Goal: Task Accomplishment & Management: Use online tool/utility

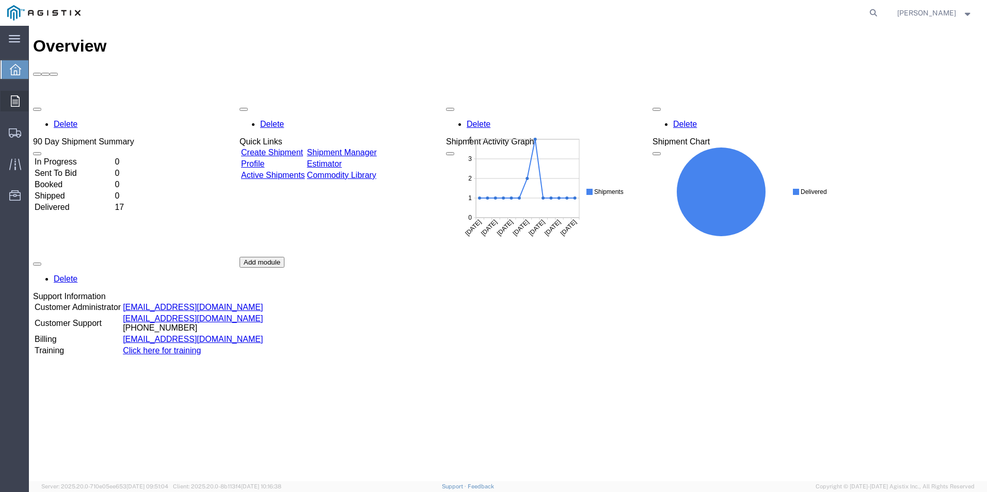
click at [12, 99] on icon at bounding box center [15, 100] width 9 height 11
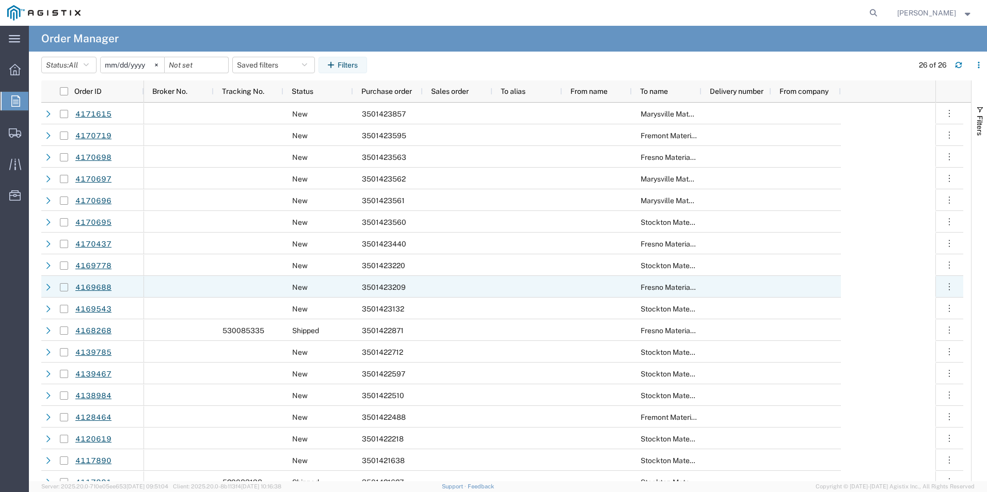
click at [64, 286] on input "Press Space to toggle row selection (unchecked)" at bounding box center [64, 287] width 8 height 8
checkbox input "true"
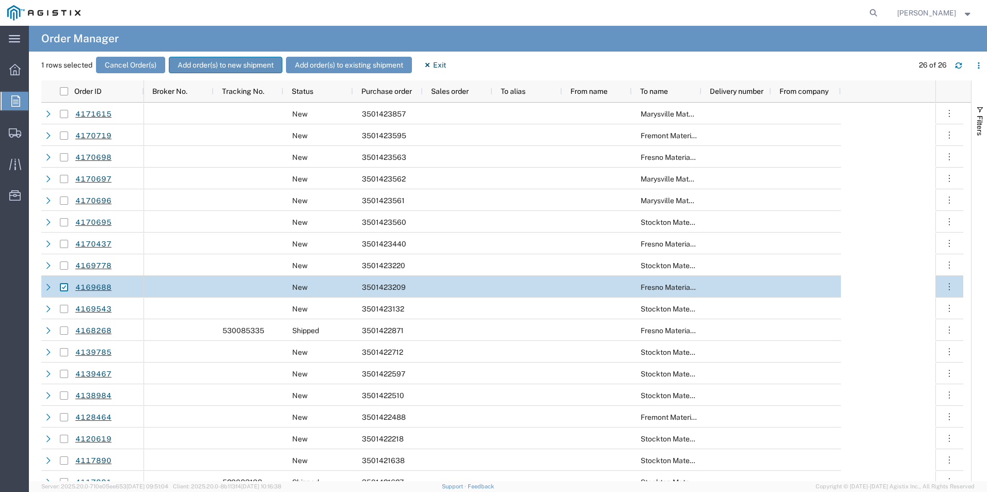
click at [203, 63] on button "Add order(s) to new shipment" at bounding box center [226, 65] width 114 height 17
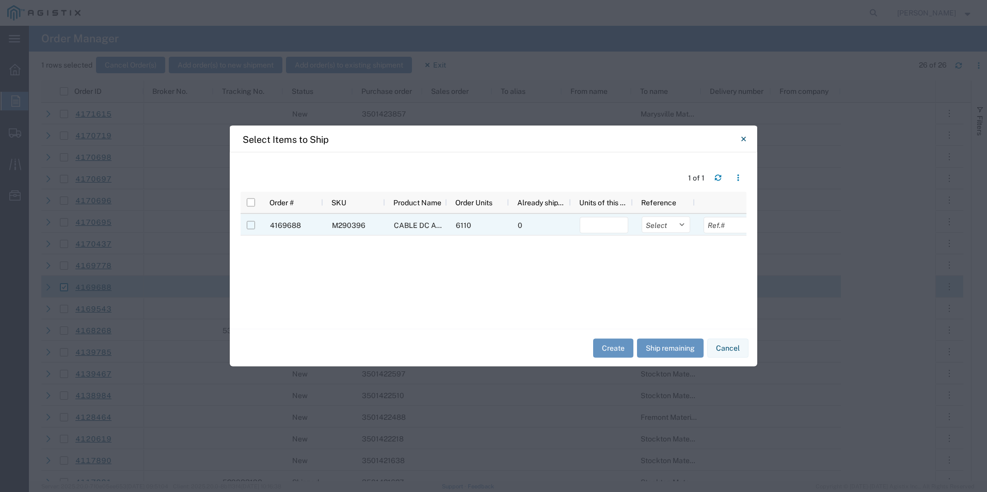
click at [251, 226] on input "Press Space to toggle row selection (unchecked)" at bounding box center [251, 225] width 8 height 8
checkbox input "true"
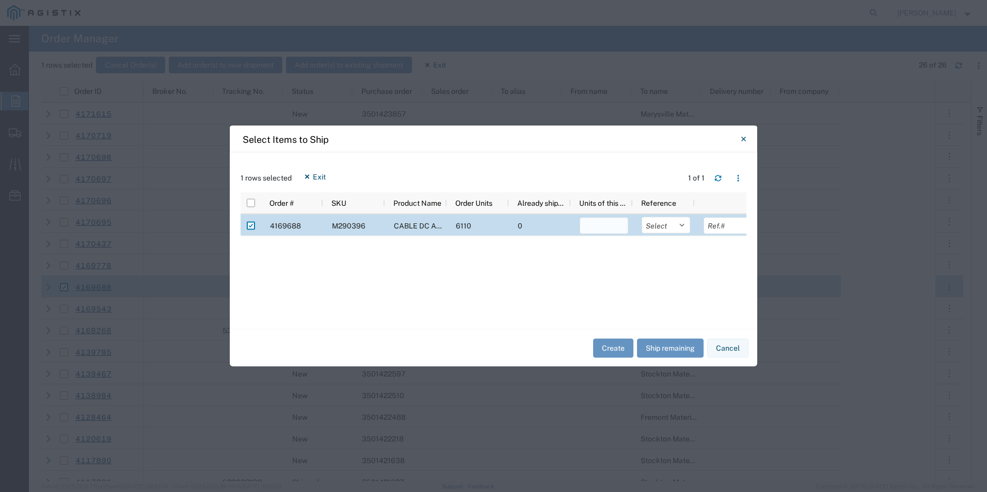
click at [602, 221] on input "number" at bounding box center [604, 226] width 49 height 17
type input "6110"
click at [611, 354] on button "Create" at bounding box center [613, 348] width 40 height 19
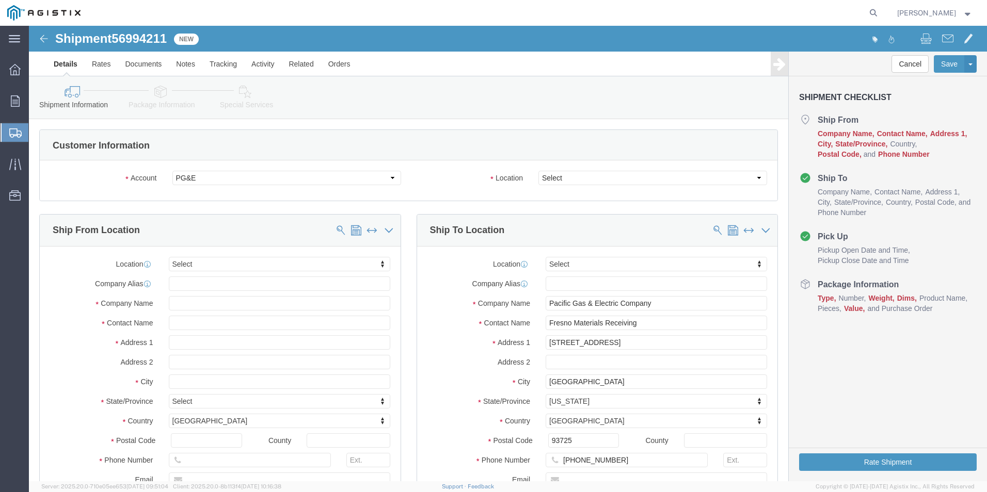
select select
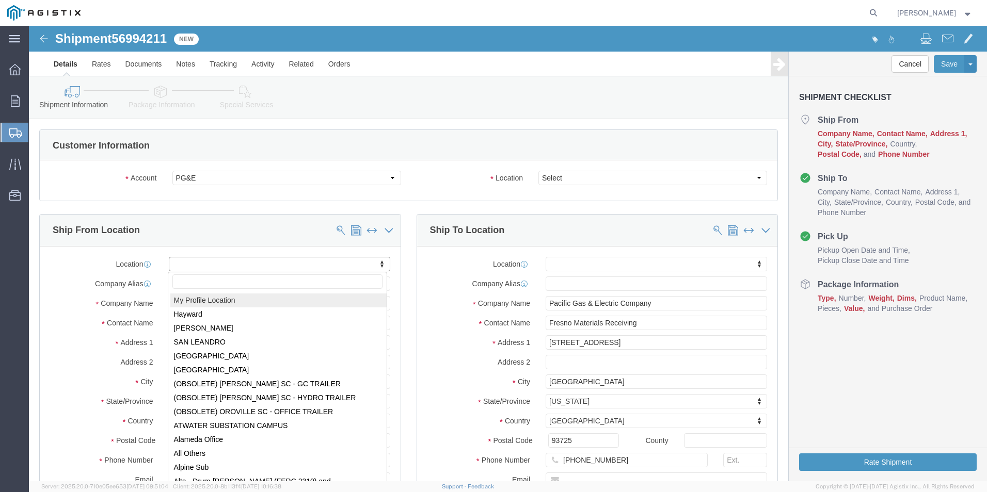
select select "MYPROFILE"
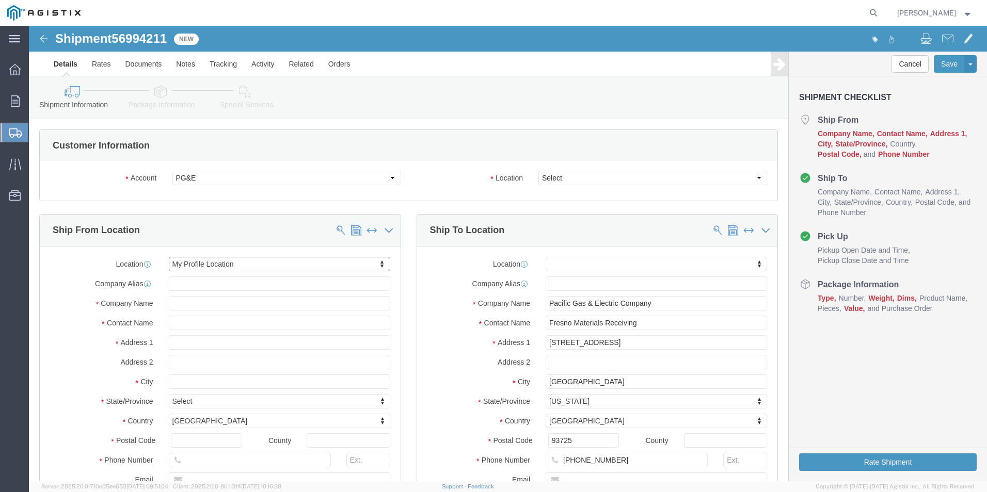
select select "OK"
click select "Select All Others [GEOGRAPHIC_DATA] [GEOGRAPHIC_DATA] [GEOGRAPHIC_DATA] [GEOGRA…"
select select "23082"
click select "Select All Others [GEOGRAPHIC_DATA] [GEOGRAPHIC_DATA] [GEOGRAPHIC_DATA] [GEOGRA…"
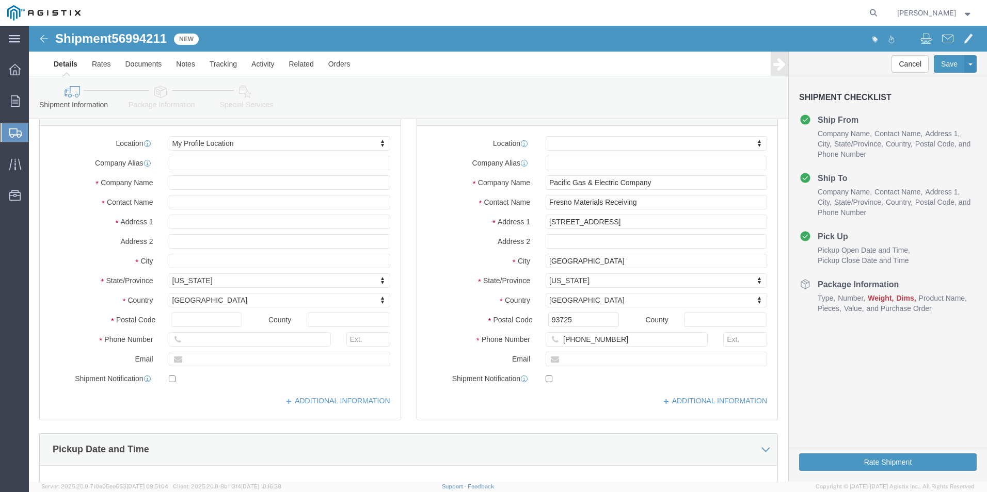
scroll to position [103, 0]
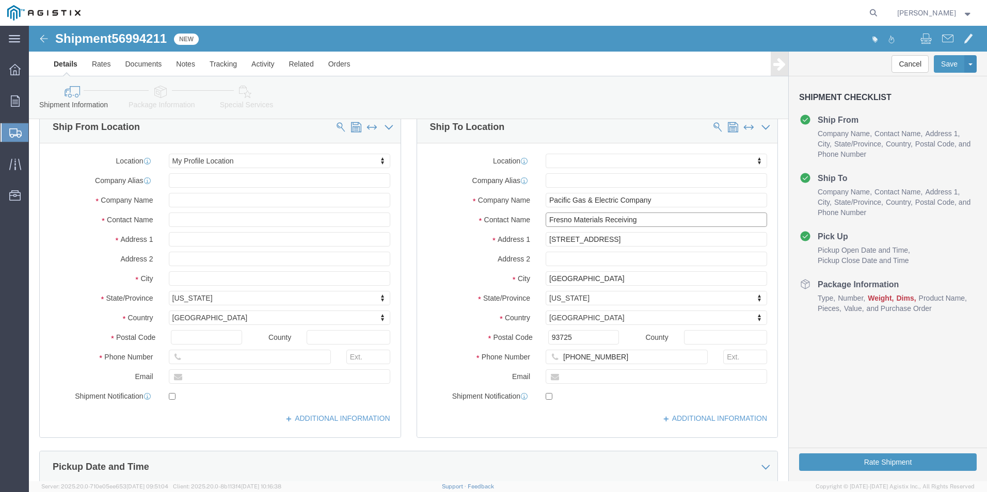
drag, startPoint x: 608, startPoint y: 195, endPoint x: 495, endPoint y: 196, distance: 113.1
click div "Contact Name Fresno Materials Receiving"
type input "p"
type input "PRIMA [PERSON_NAME]"
type input "[PHONE_NUMBER]"
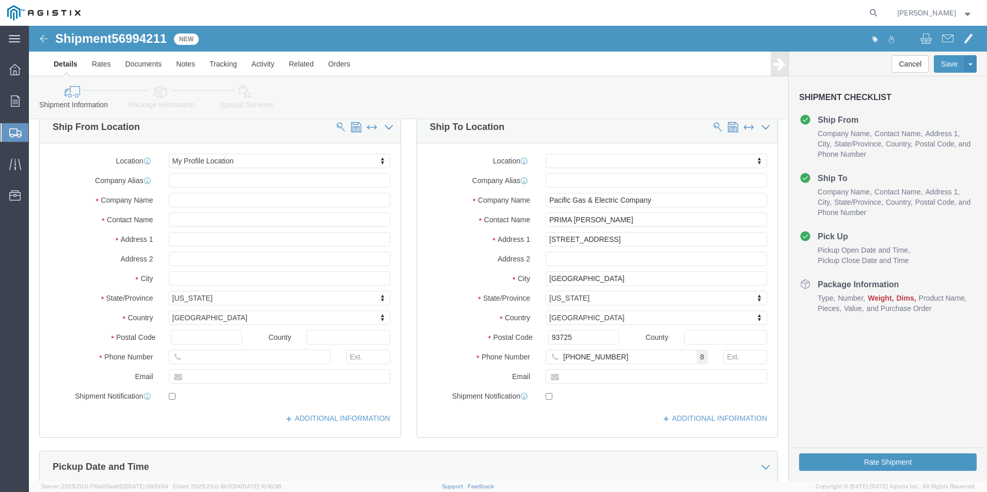
click label "State/Province"
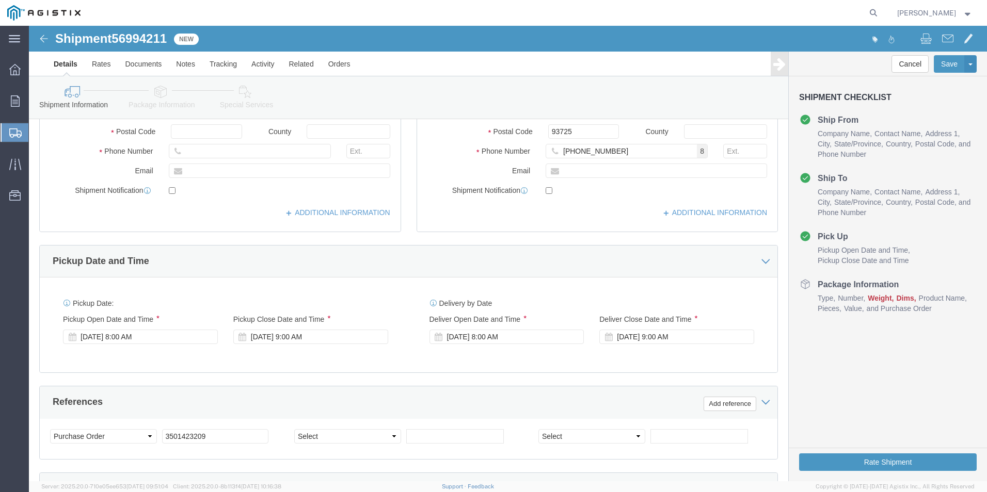
scroll to position [310, 0]
click div "[DATE] 9:00 AM"
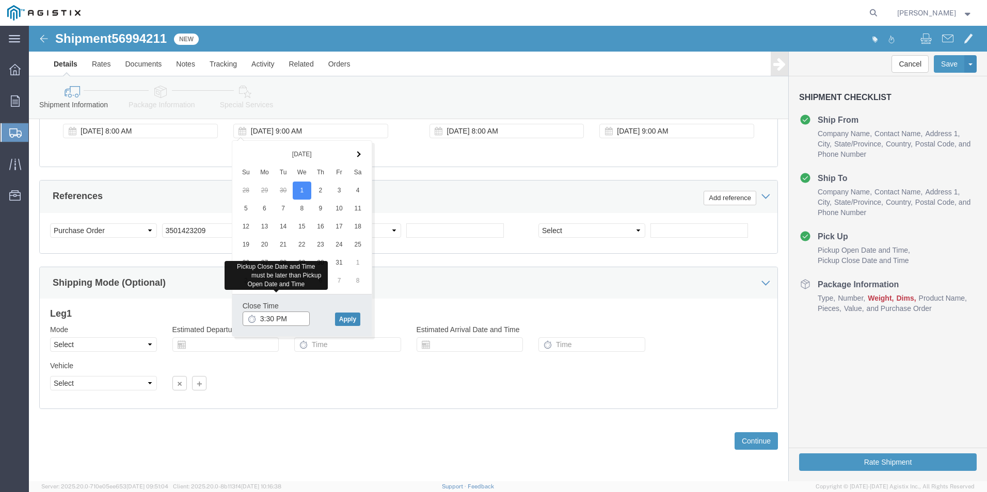
type input "3:30 PM"
click button "Apply"
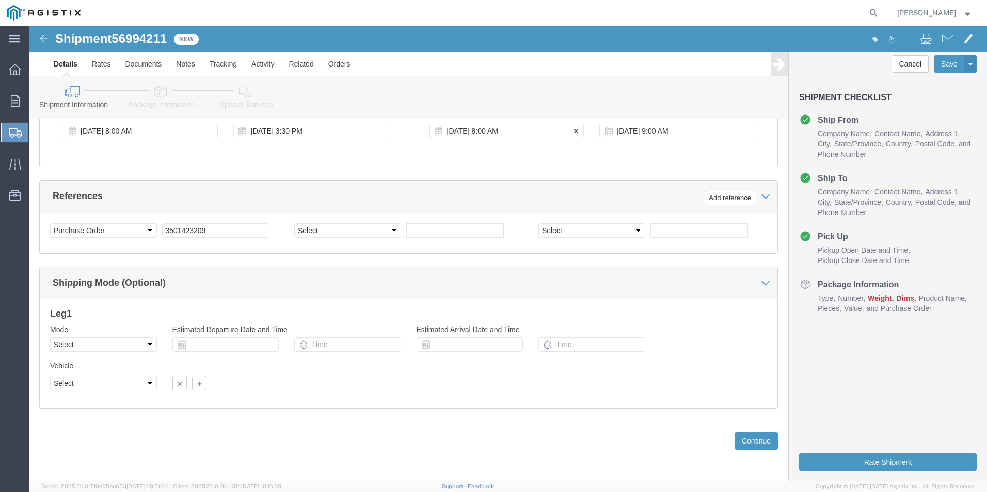
click div "[DATE] 8:00 AM"
click button "Apply"
click div "[DATE] 9:00 AM"
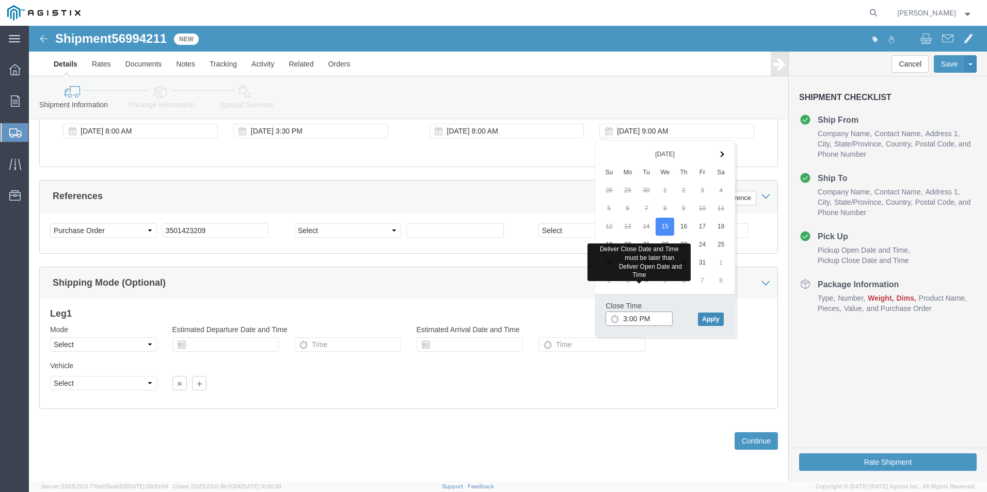
type input "3:00 PM"
click button "Apply"
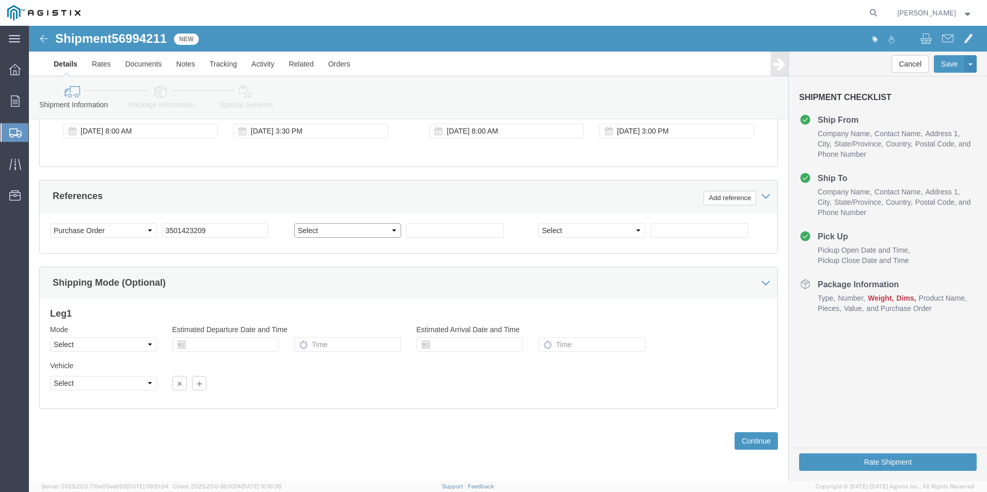
click select "Select Account Type Activity ID Airline Appointment Number ASN Batch Request # …"
select select "SALEORDR"
click select "Select Account Type Activity ID Airline Appointment Number ASN Batch Request # …"
type input "2"
type input "273017"
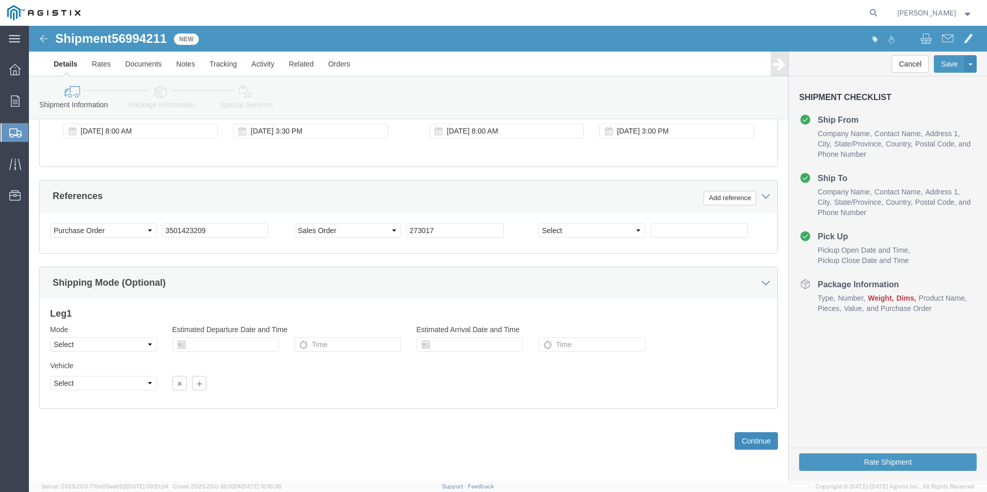
click button "Continue"
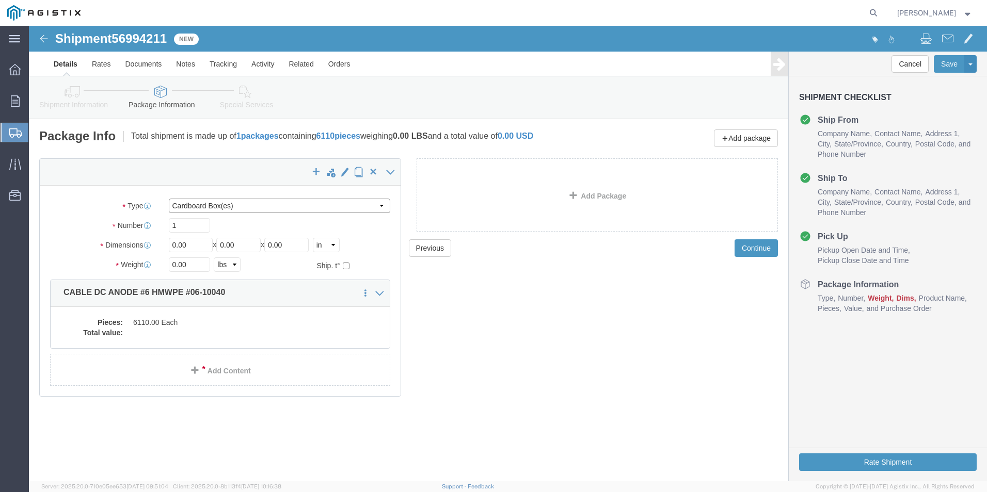
click select "Select Bulk Bundle(s) Cardboard Box(es) Carton(s) Crate(s) Drum(s) (Fiberboard)…"
select select "PSNS"
click select "Select Bulk Bundle(s) Cardboard Box(es) Carton(s) Crate(s) Drum(s) (Fiberboard)…"
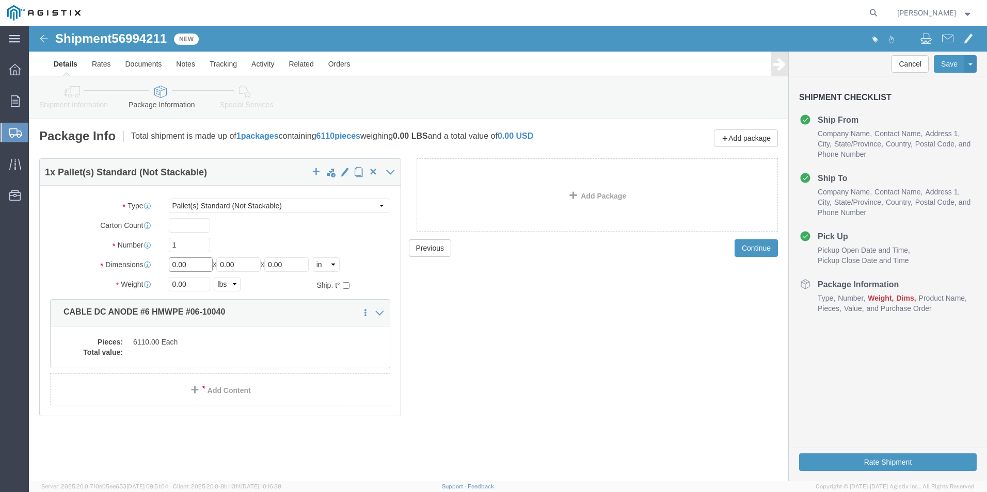
click input "0.00"
type input "0"
type input "48"
type input "40"
type input "30"
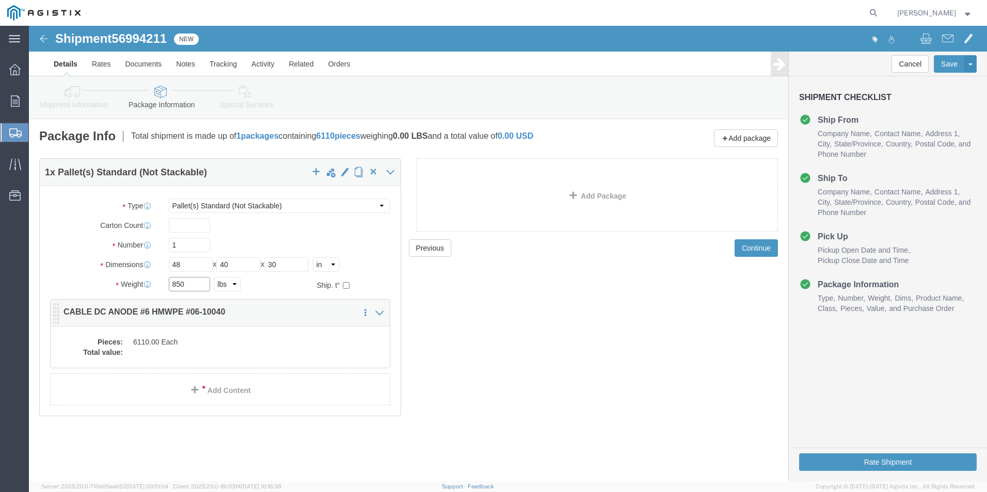
type input "850"
click dd "6110.00 Each"
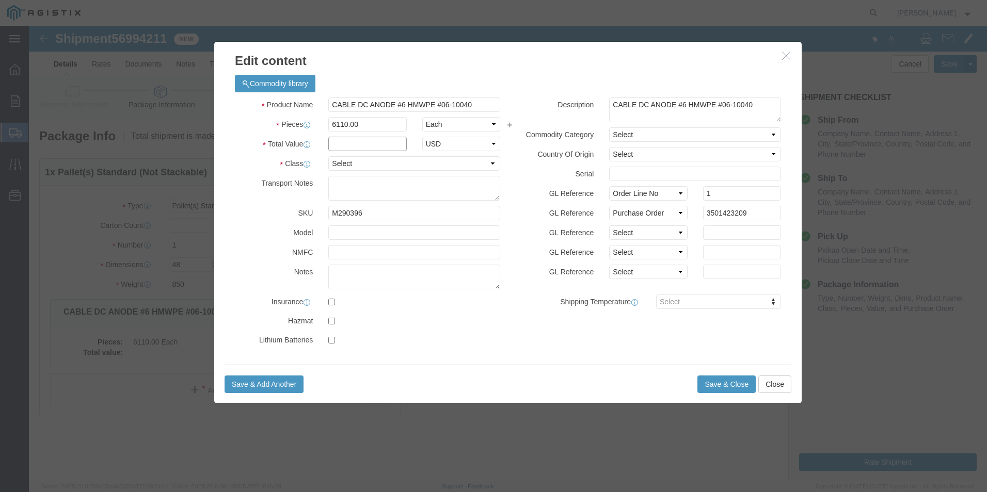
click input "text"
type input "6699.16"
click select "Select 50 55 60 65 70 85 92.5 100 125 175 250 300 400"
select select "60"
click select "Select 50 55 60 65 70 85 92.5 100 125 175 250 300 400"
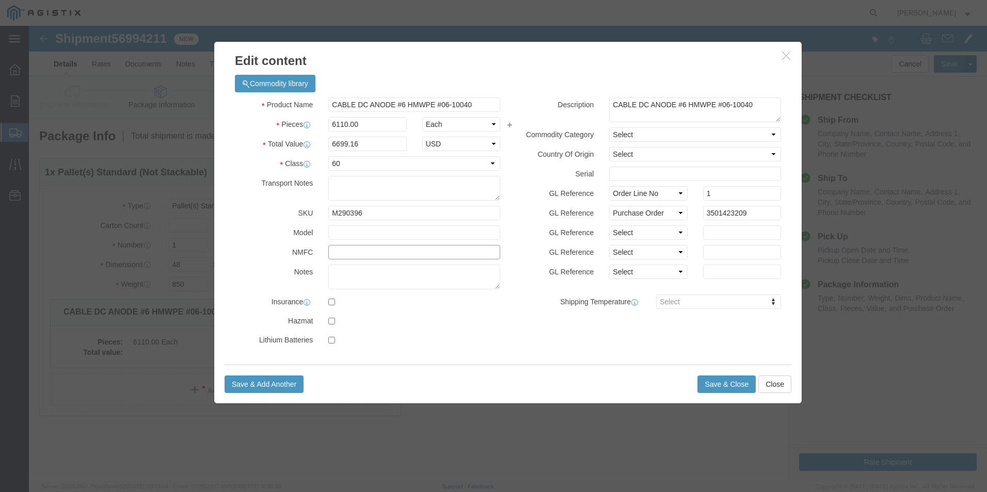
click input "text"
type input "110520"
click button "Save & Close"
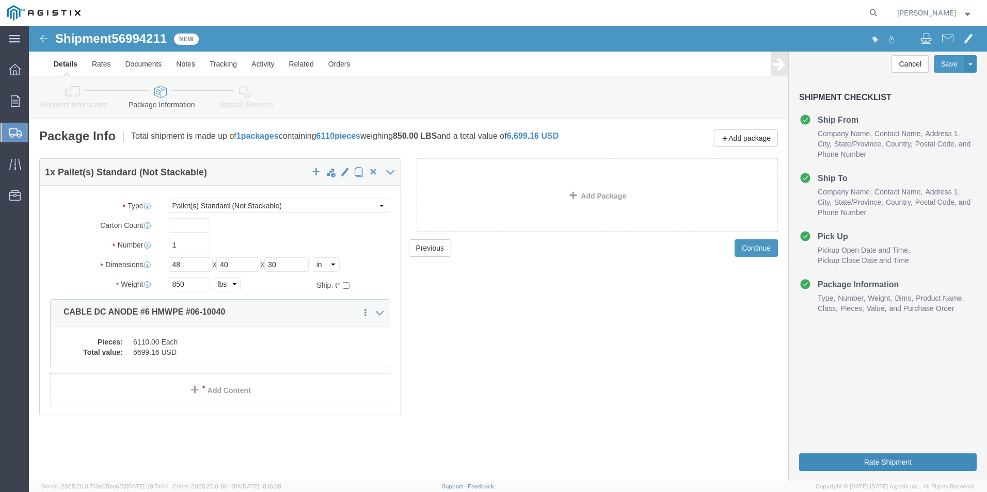
click button "Rate Shipment"
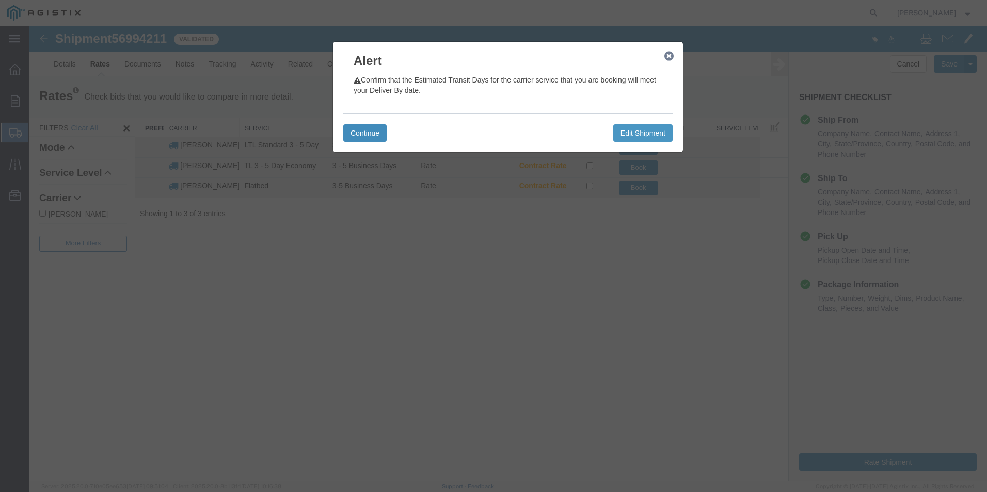
click at [368, 135] on button "Continue" at bounding box center [364, 133] width 43 height 18
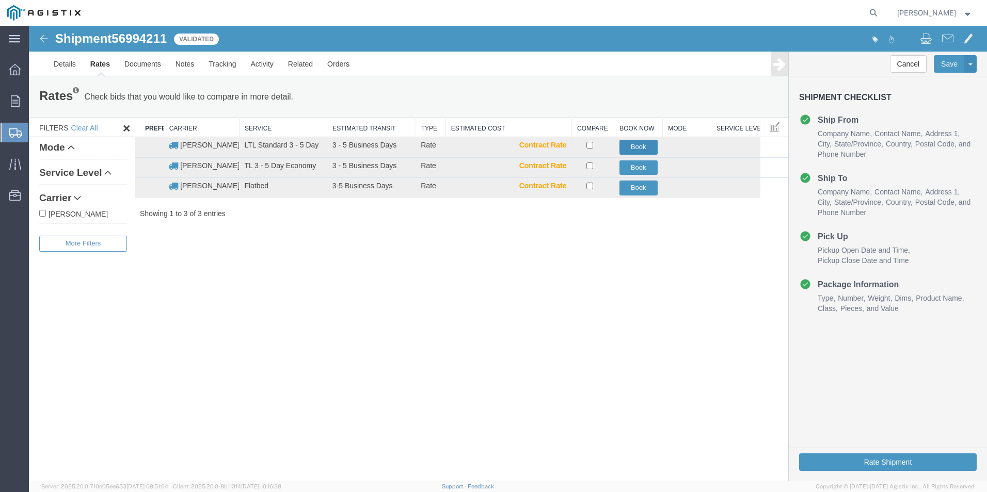
click at [648, 146] on button "Book" at bounding box center [638, 147] width 38 height 15
